Goal: Use online tool/utility: Utilize a website feature to perform a specific function

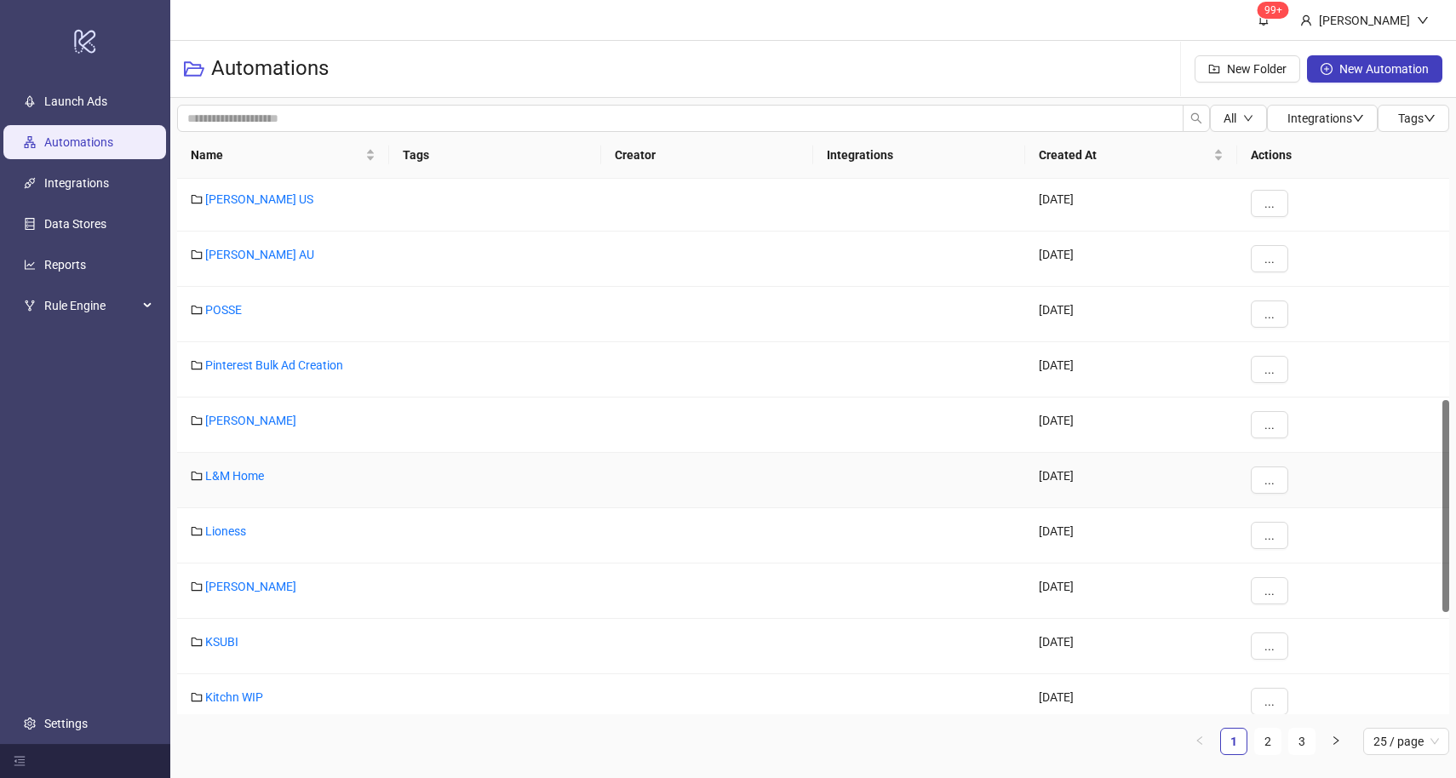
scroll to position [557, 0]
click at [248, 474] on link "L&M Home" at bounding box center [234, 475] width 59 height 14
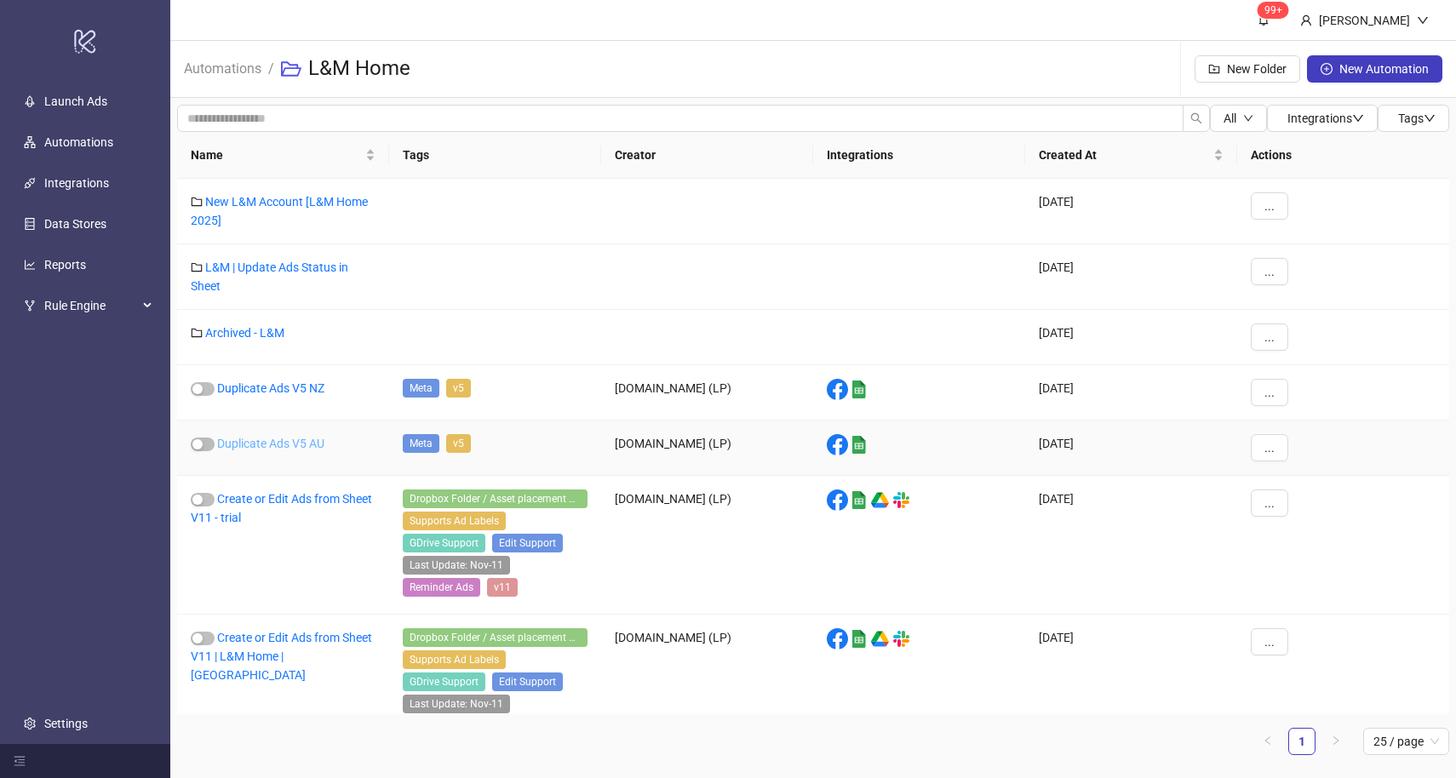
click at [290, 441] on link "Duplicate Ads V5 AU" at bounding box center [270, 444] width 107 height 14
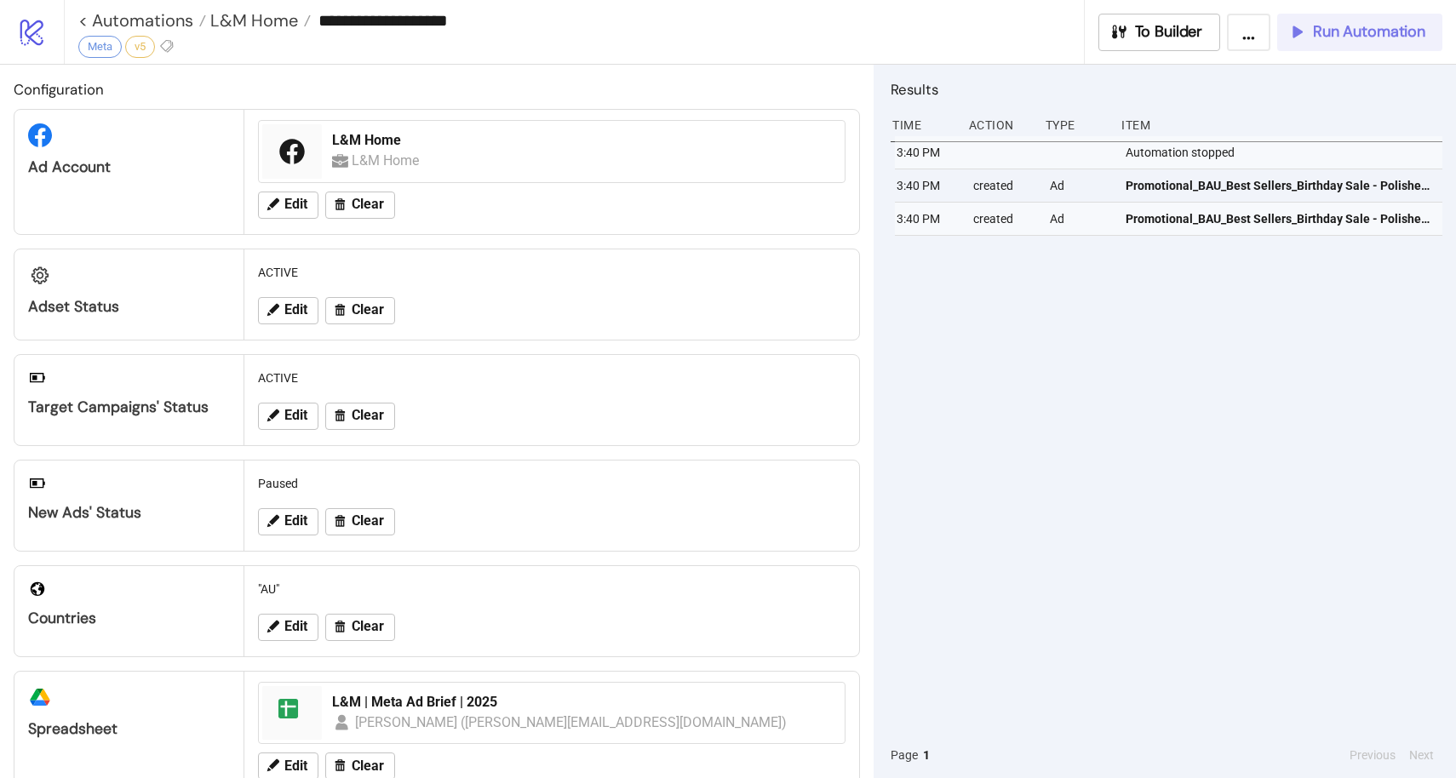
click at [1362, 32] on span "Run Automation" at bounding box center [1369, 32] width 112 height 20
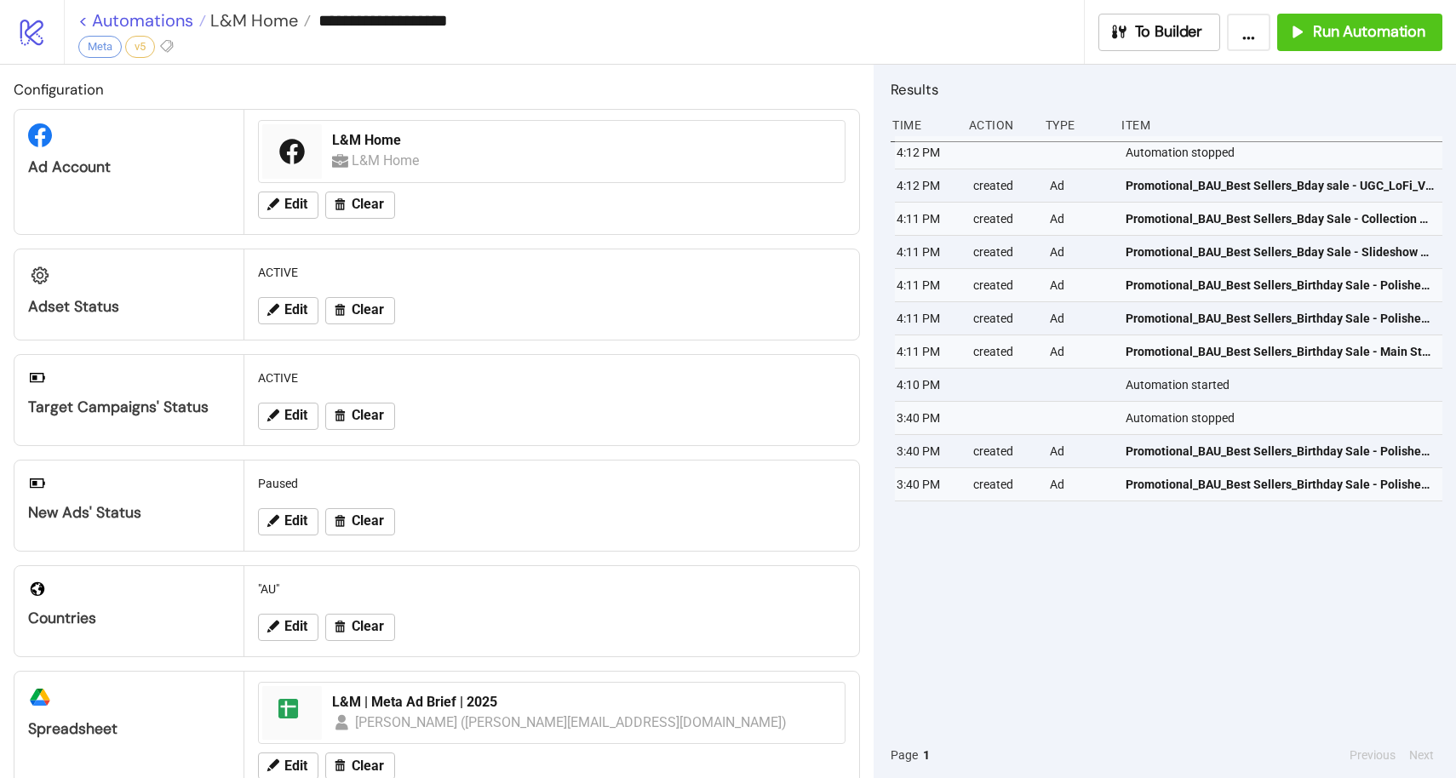
click at [131, 17] on link "< Automations" at bounding box center [142, 20] width 128 height 17
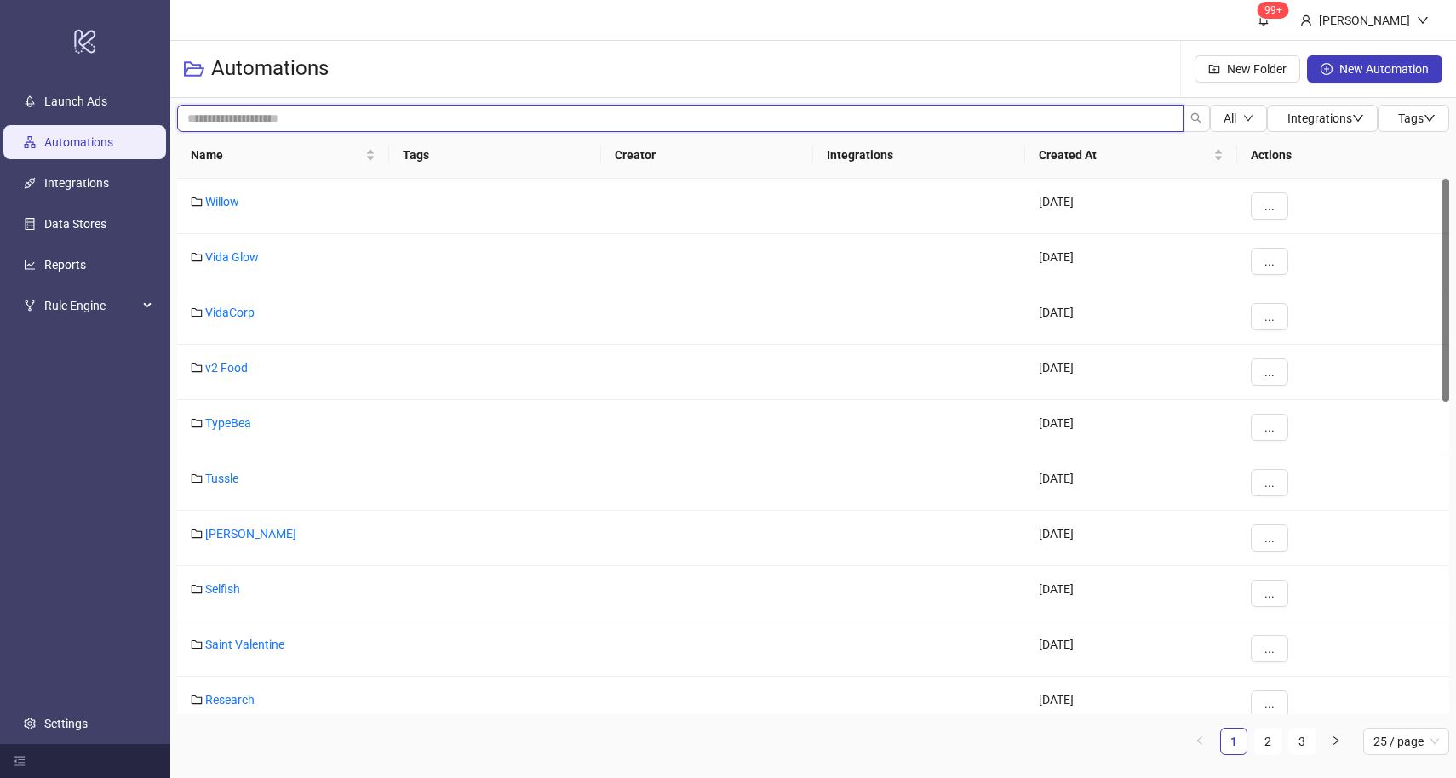
click at [253, 117] on input "search" at bounding box center [680, 118] width 1007 height 27
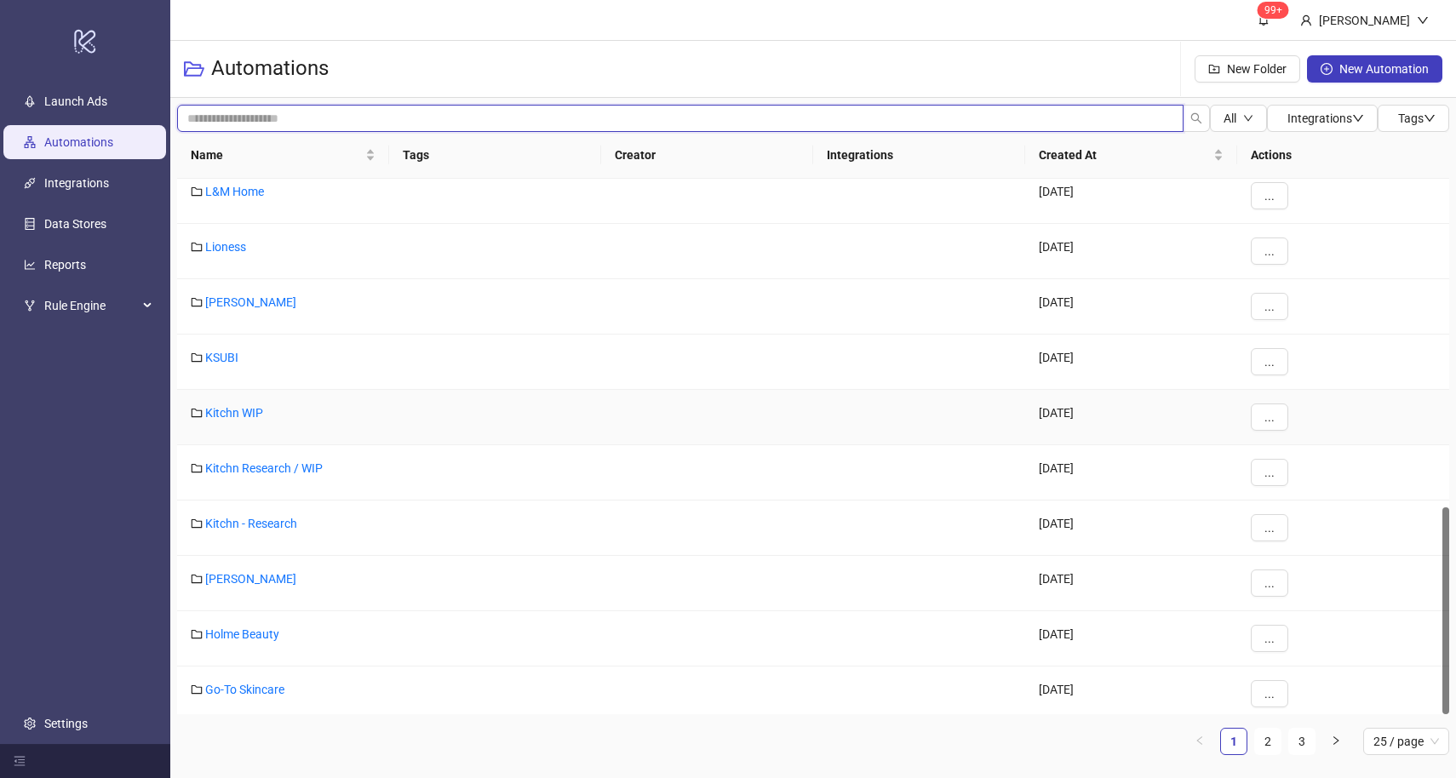
scroll to position [848, 0]
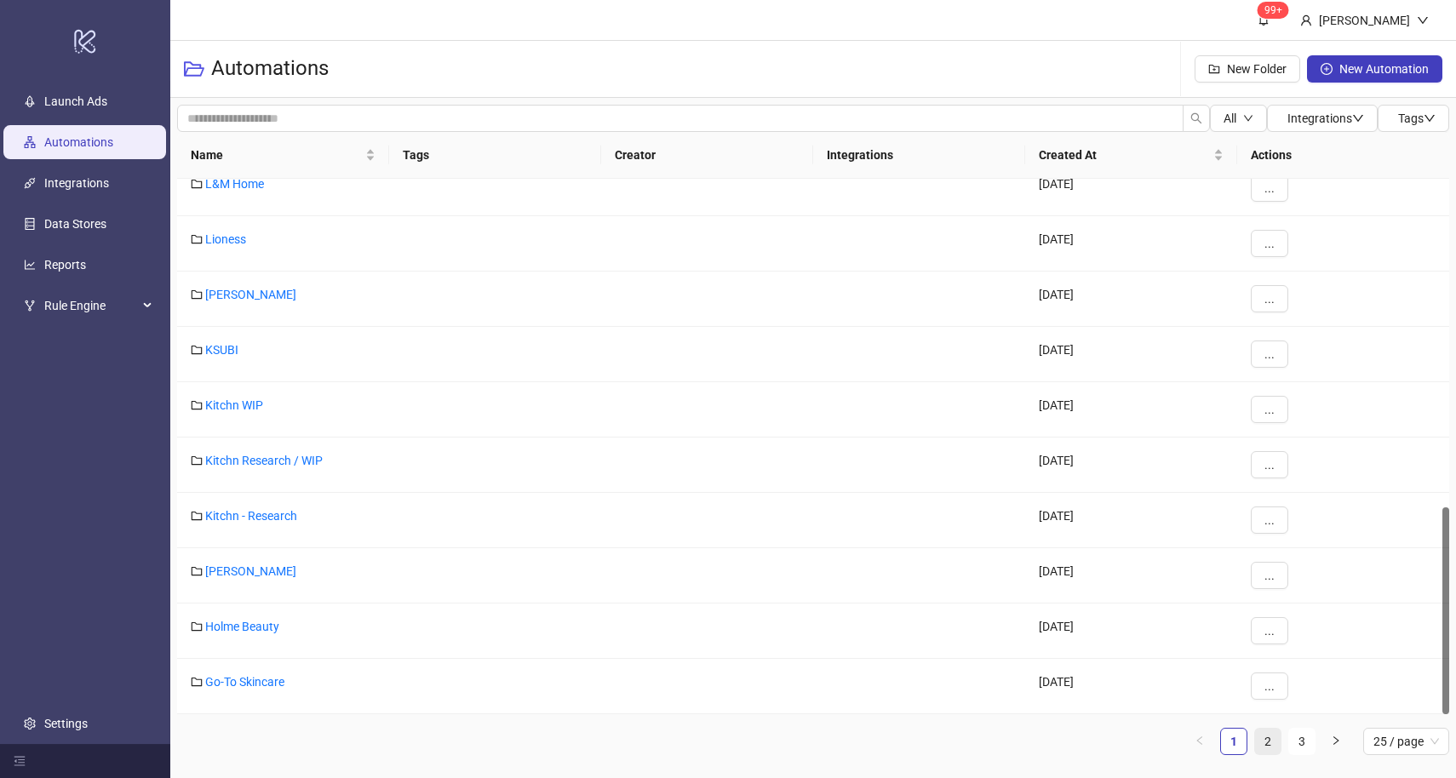
click at [1272, 741] on link "2" at bounding box center [1268, 742] width 26 height 26
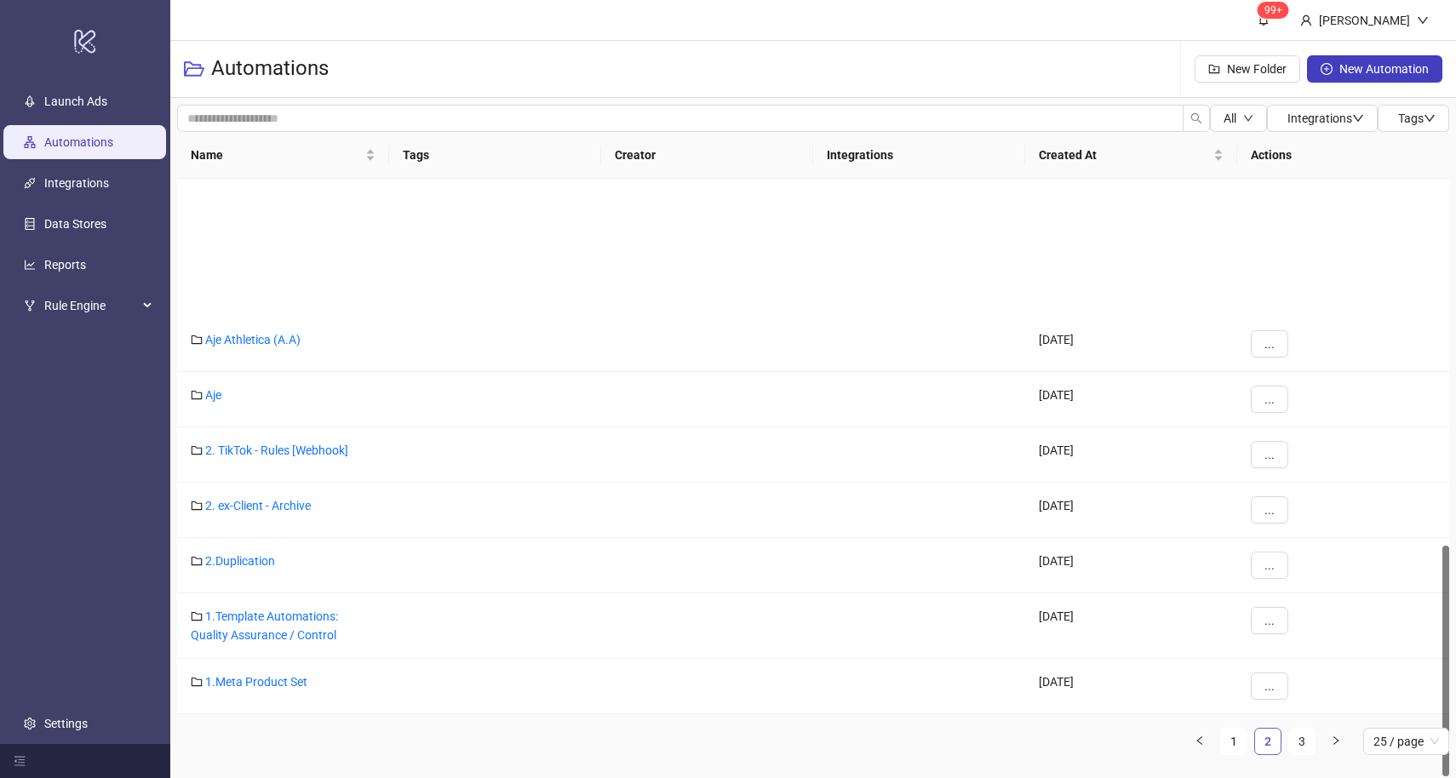
scroll to position [635, 0]
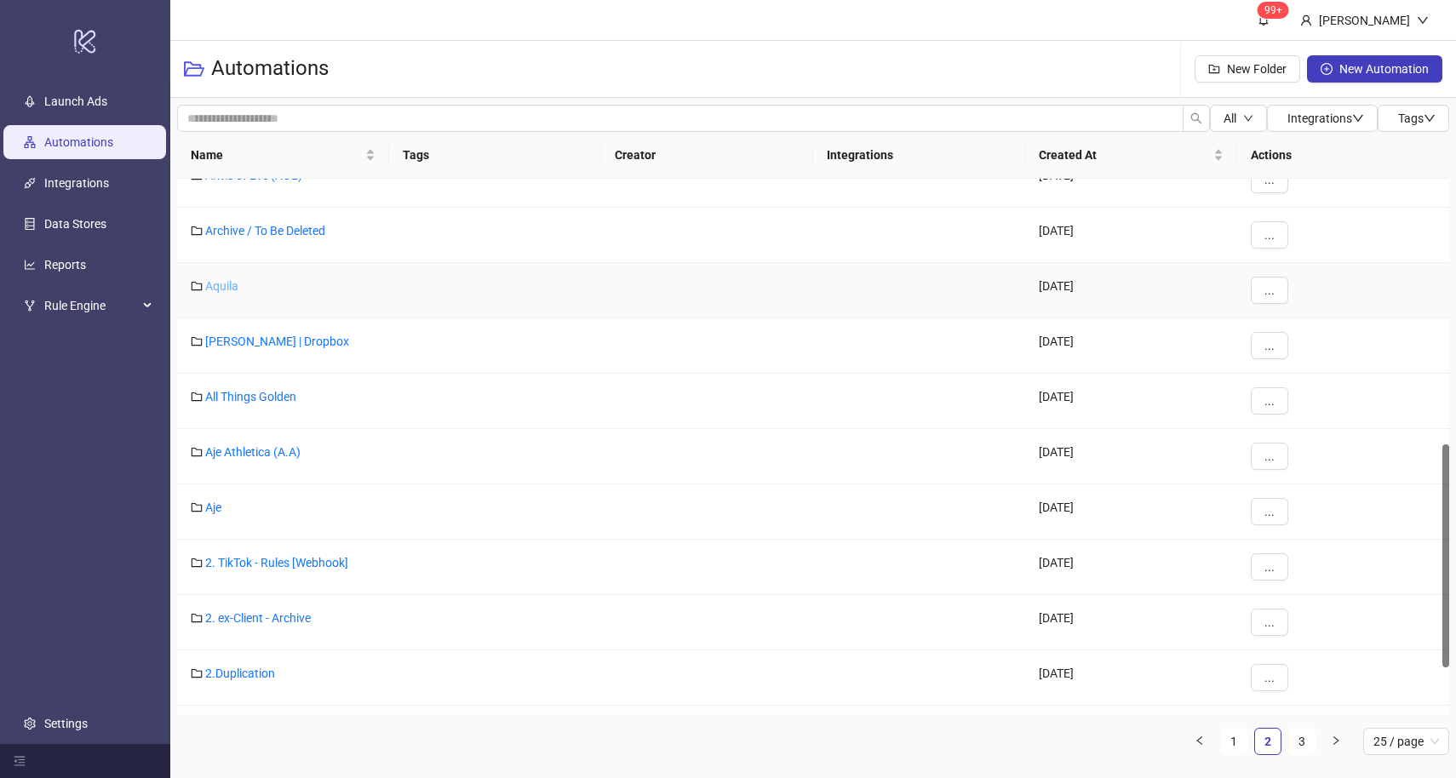
click at [226, 284] on link "Aquila" at bounding box center [221, 286] width 33 height 14
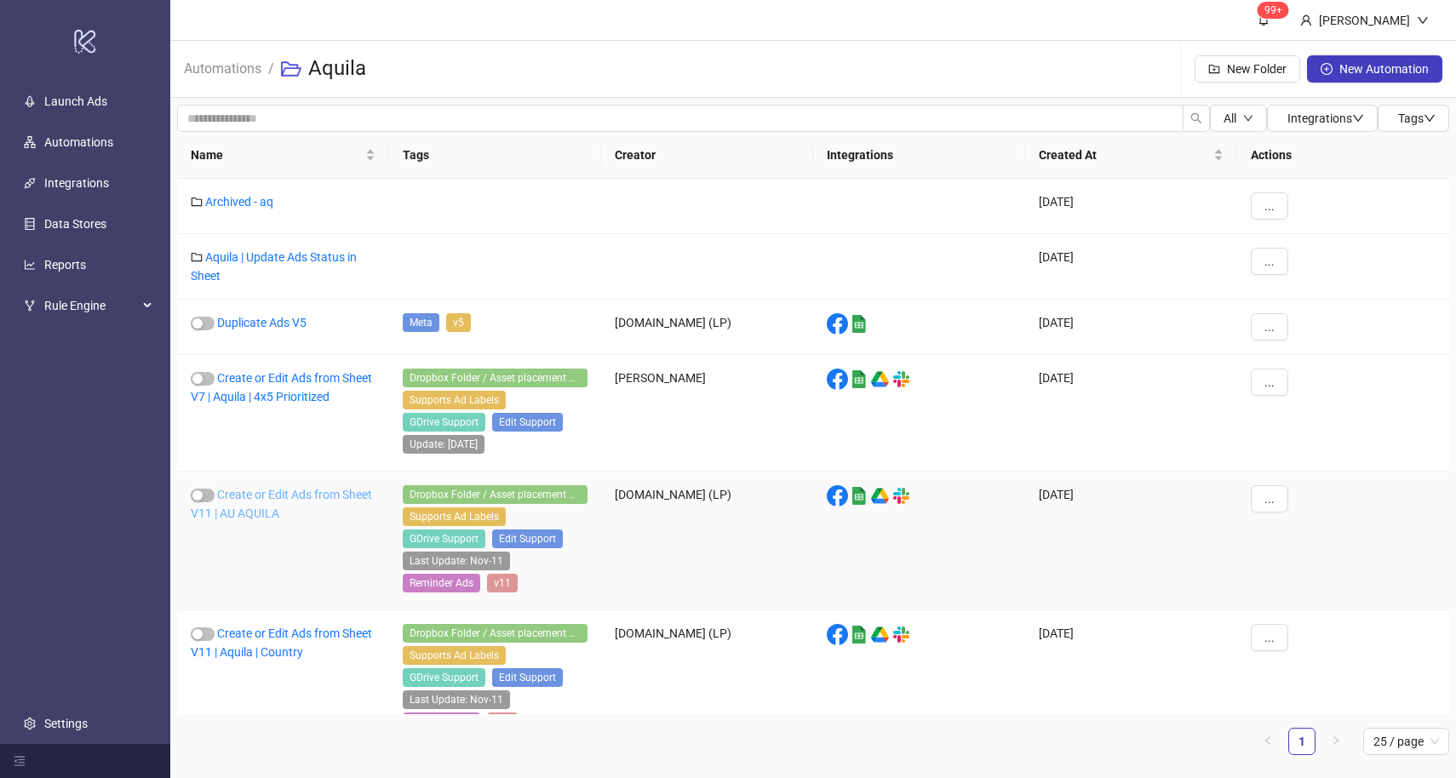
click at [289, 497] on link "Create or Edit Ads from Sheet V11 | AU AQUILA" at bounding box center [281, 504] width 181 height 32
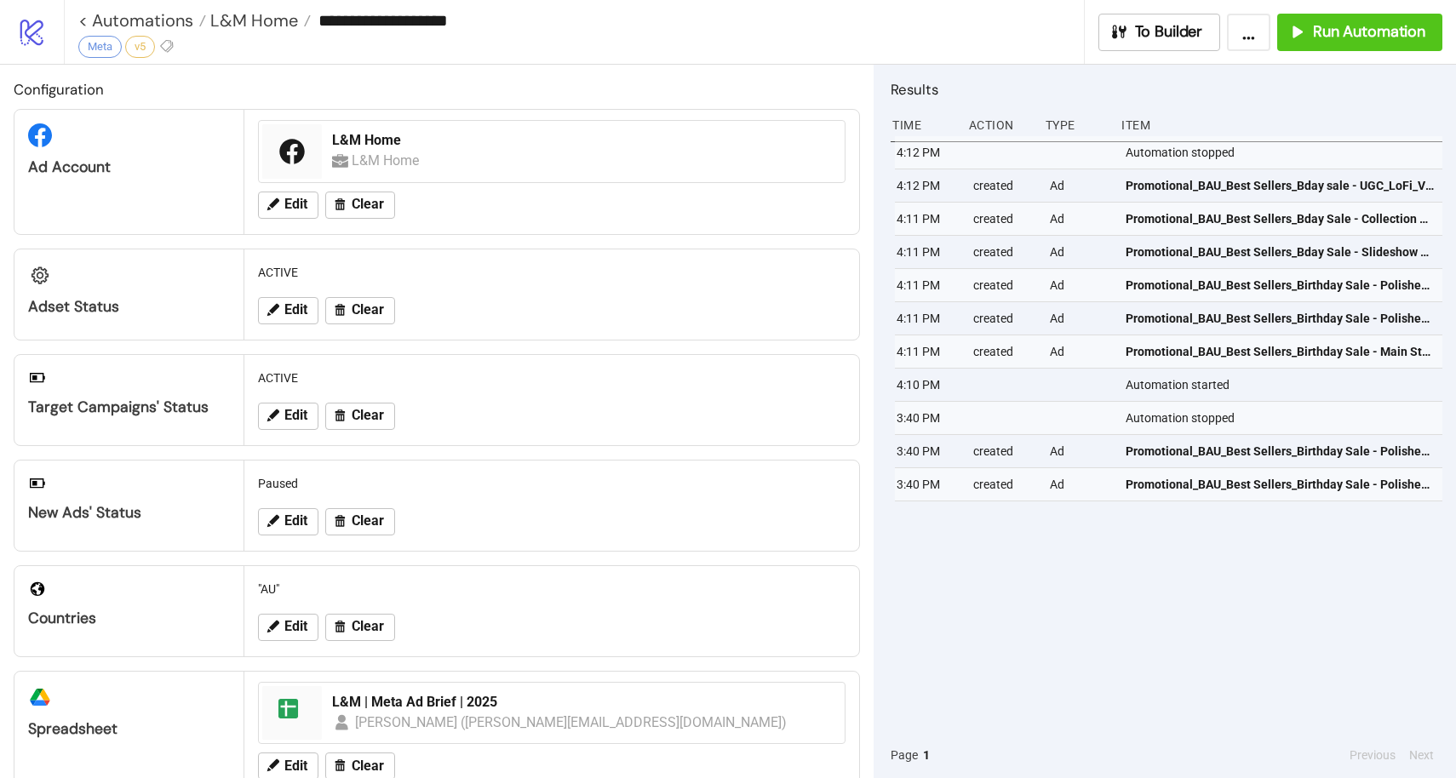
type input "**********"
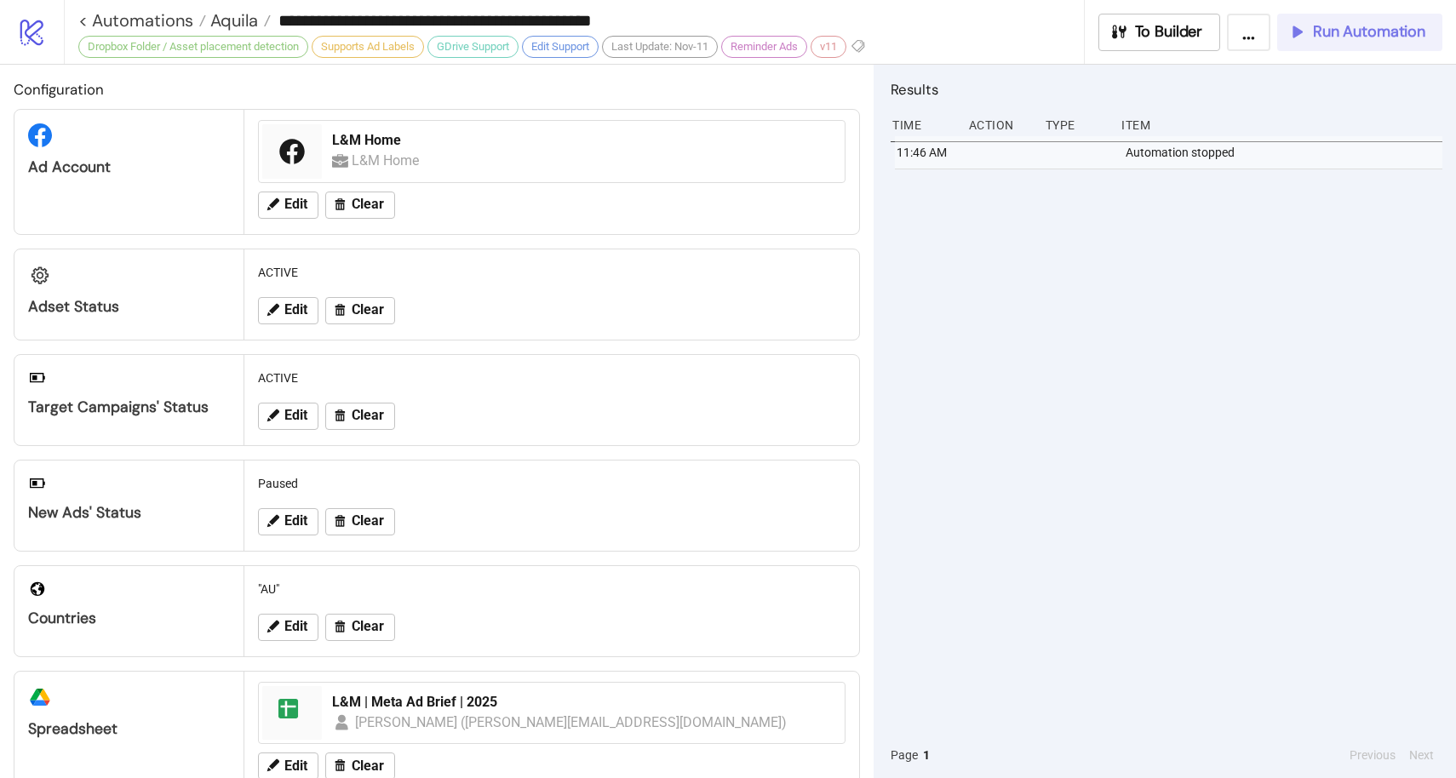
click at [1338, 36] on span "Run Automation" at bounding box center [1369, 32] width 112 height 20
